Goal: Information Seeking & Learning: Compare options

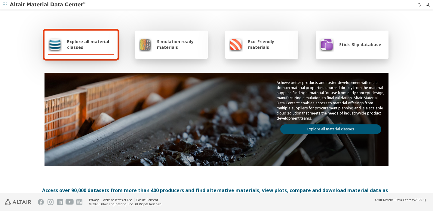
scroll to position [51, 0]
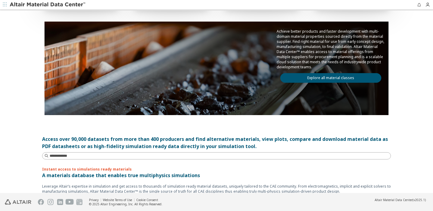
click at [353, 78] on link "Explore all material classes" at bounding box center [330, 78] width 101 height 10
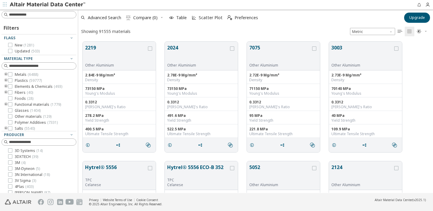
scroll to position [156, 354]
click at [22, 18] on div at bounding box center [39, 14] width 75 height 7
click at [20, 15] on input at bounding box center [42, 15] width 67 height 6
type input "***"
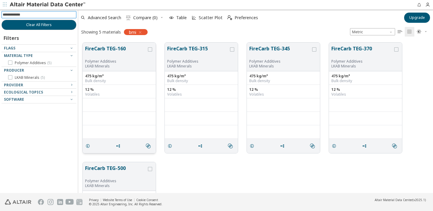
click at [133, 54] on button "FireCarb TEG-160" at bounding box center [116, 52] width 62 height 14
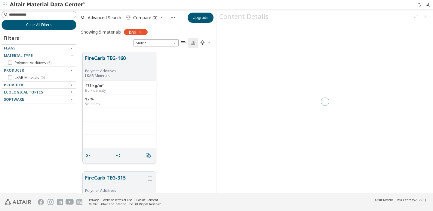
scroll to position [145, 138]
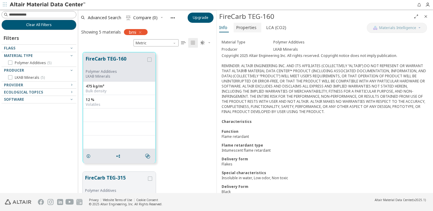
click at [249, 26] on span "Properties" at bounding box center [246, 28] width 20 height 10
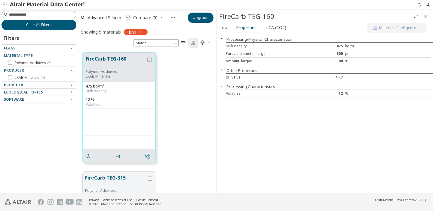
click at [46, 28] on button "Clear All Filters" at bounding box center [39, 25] width 75 height 10
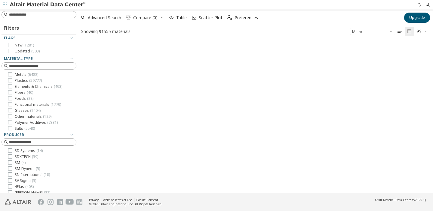
scroll to position [0, 0]
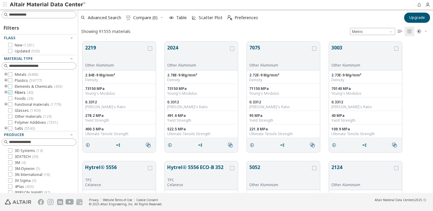
click at [10, 93] on icon at bounding box center [10, 92] width 4 height 4
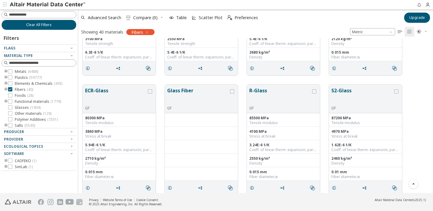
scroll to position [321, 0]
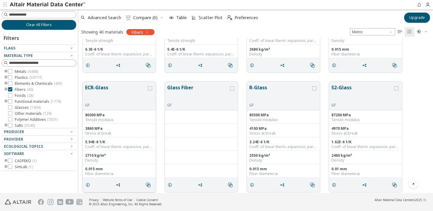
click at [113, 89] on button "ECR-Glass" at bounding box center [116, 93] width 62 height 19
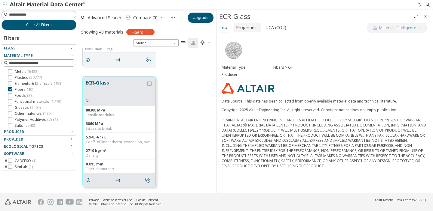
click at [244, 27] on span "Properties" at bounding box center [246, 28] width 20 height 10
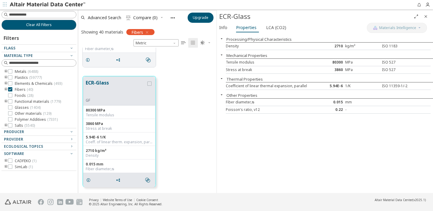
click at [256, 69] on div "Stress at break" at bounding box center [268, 70] width 85 height 5
click at [266, 29] on span "LCA (CO2)" at bounding box center [276, 28] width 20 height 10
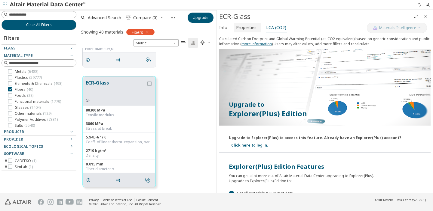
click at [243, 30] on span "Properties" at bounding box center [246, 28] width 20 height 10
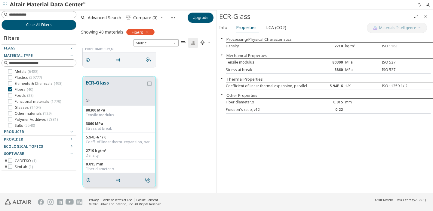
click at [186, 63] on div "D-Glass GF 51700 MPa Tensile modulus 2380 MPa Stress at break 2.52E-6 1/K Coeff…" at bounding box center [147, 12] width 138 height 120
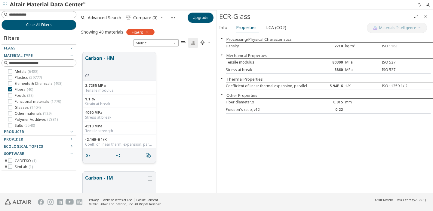
click at [117, 69] on button "Carbon - HM" at bounding box center [116, 64] width 62 height 19
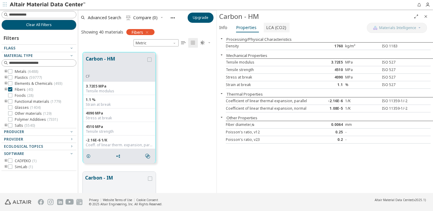
click at [274, 30] on span "LCA (CO2)" at bounding box center [276, 28] width 20 height 10
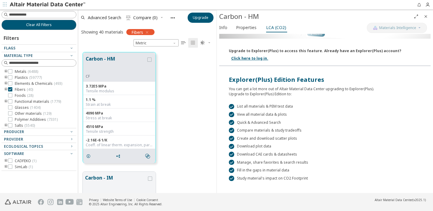
scroll to position [91, 0]
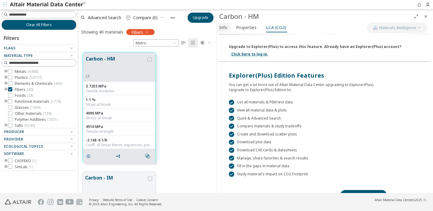
click at [220, 28] on span "Info" at bounding box center [223, 28] width 8 height 10
